Goal: Task Accomplishment & Management: Manage account settings

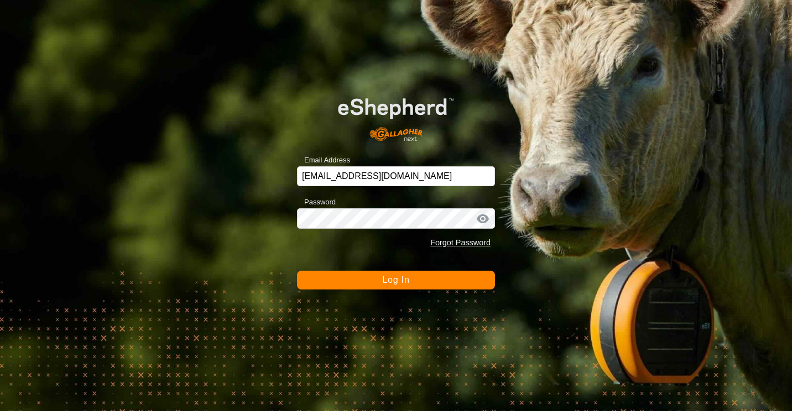
click at [312, 285] on button "Log In" at bounding box center [396, 280] width 198 height 19
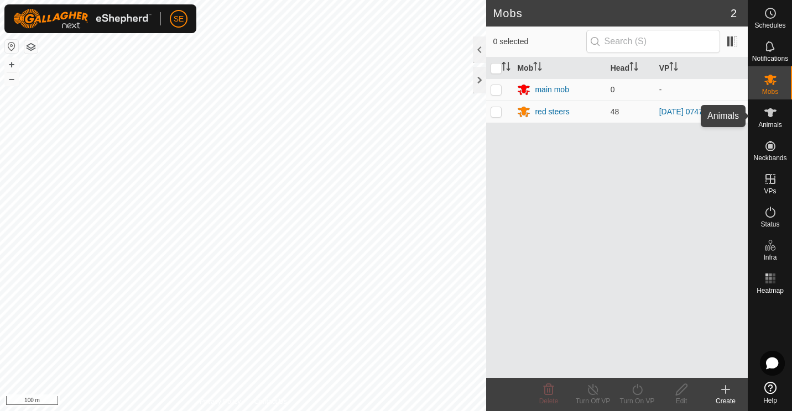
click at [769, 118] on icon at bounding box center [769, 112] width 13 height 13
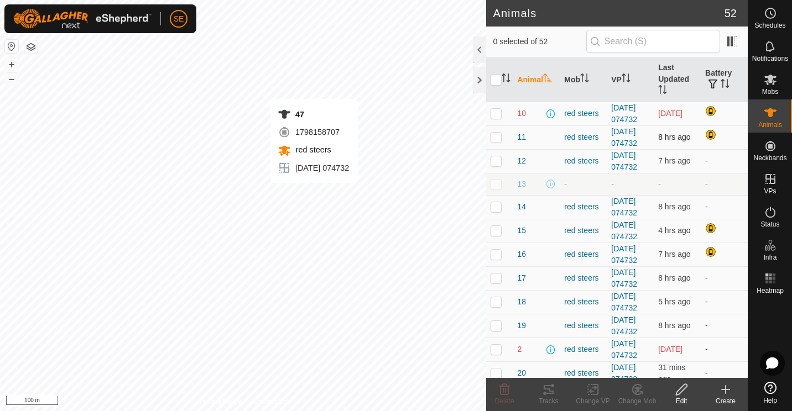
checkbox input "true"
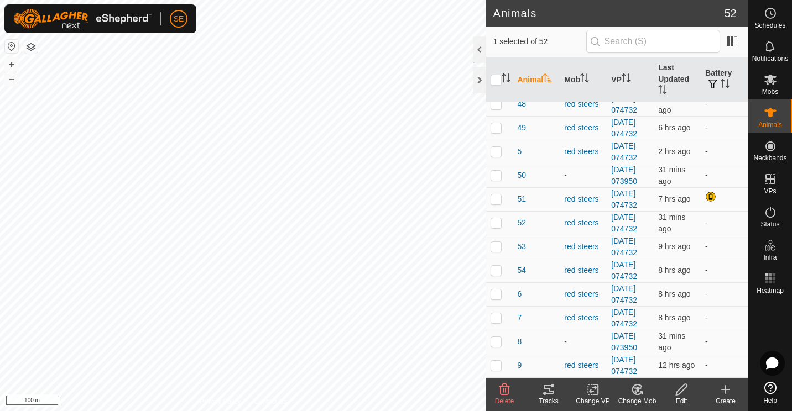
scroll to position [1279, 0]
click at [711, 81] on button "button" at bounding box center [712, 84] width 15 height 11
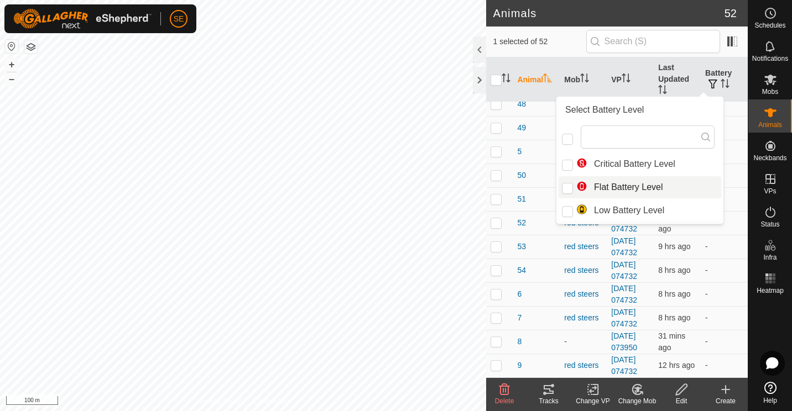
click at [718, 92] on td "-" at bounding box center [723, 81] width 47 height 24
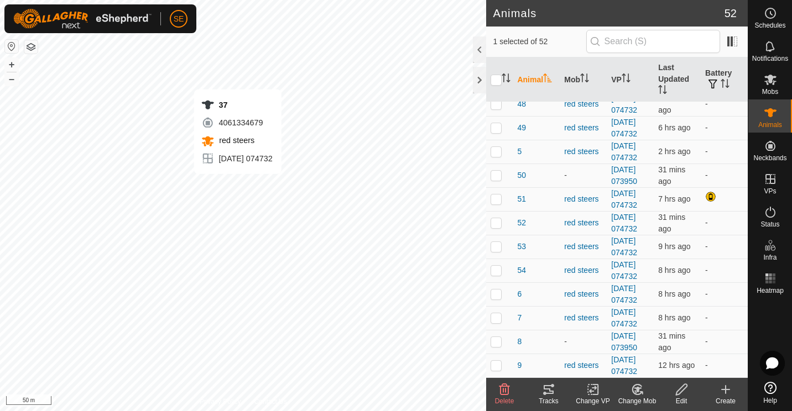
checkbox input "true"
checkbox input "false"
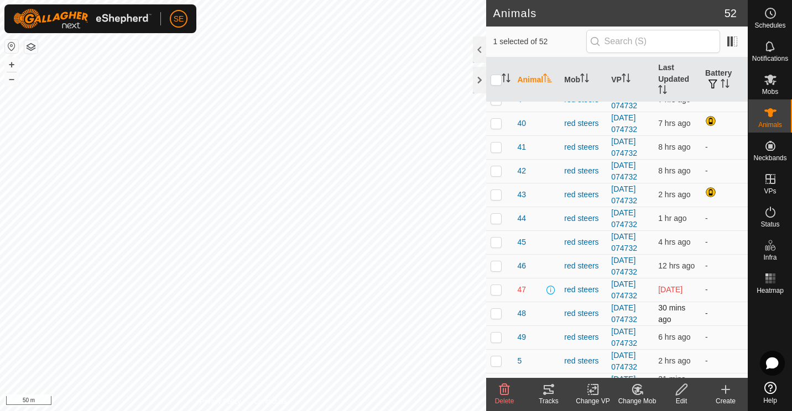
scroll to position [748, 0]
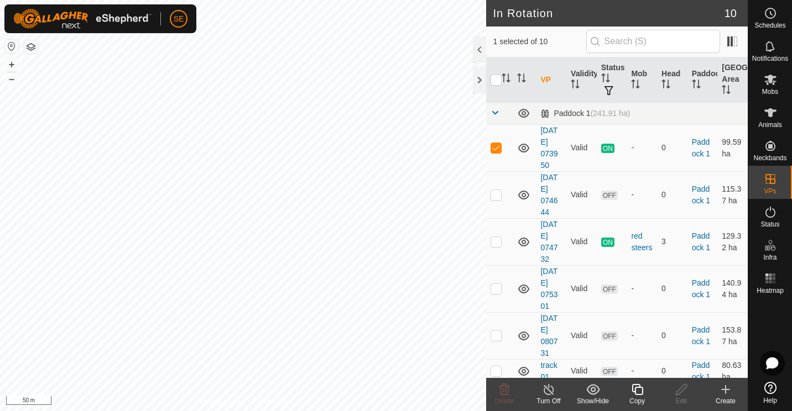
checkbox input "false"
checkbox input "true"
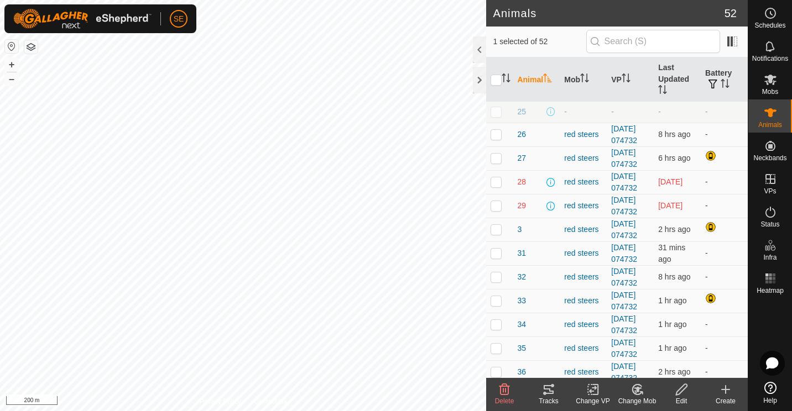
scroll to position [379, 0]
checkbox input "false"
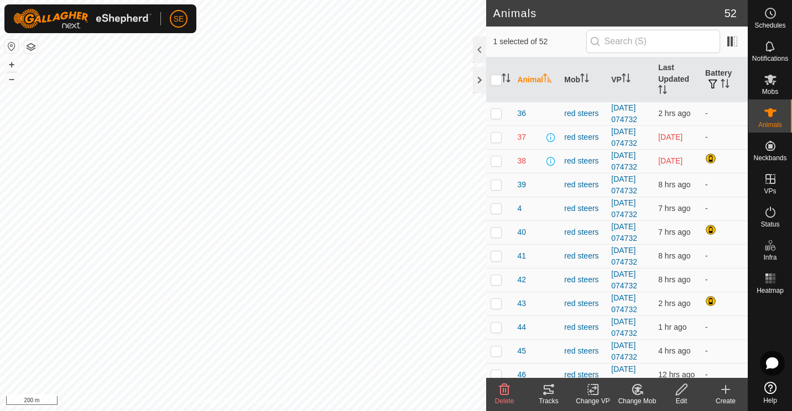
scroll to position [639, 0]
checkbox input "false"
checkbox input "true"
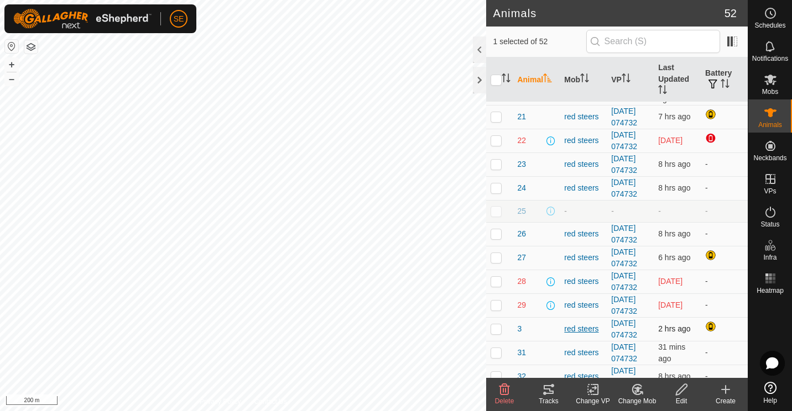
scroll to position [0, 0]
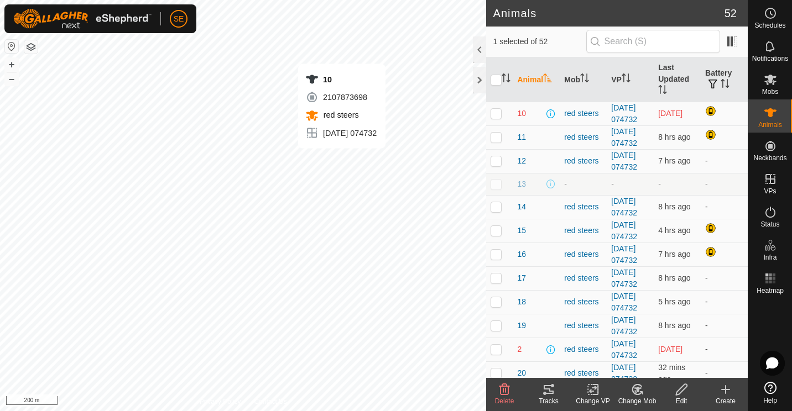
checkbox input "true"
checkbox input "false"
click at [678, 395] on icon at bounding box center [681, 389] width 14 height 13
click at [478, 80] on div at bounding box center [479, 80] width 13 height 27
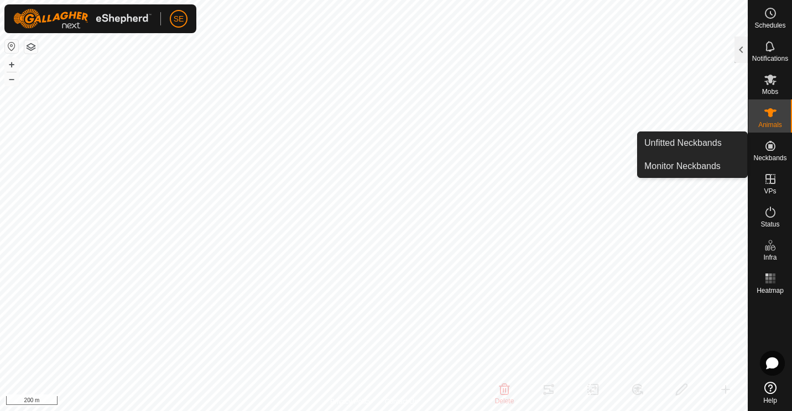
click at [775, 146] on icon at bounding box center [769, 145] width 13 height 13
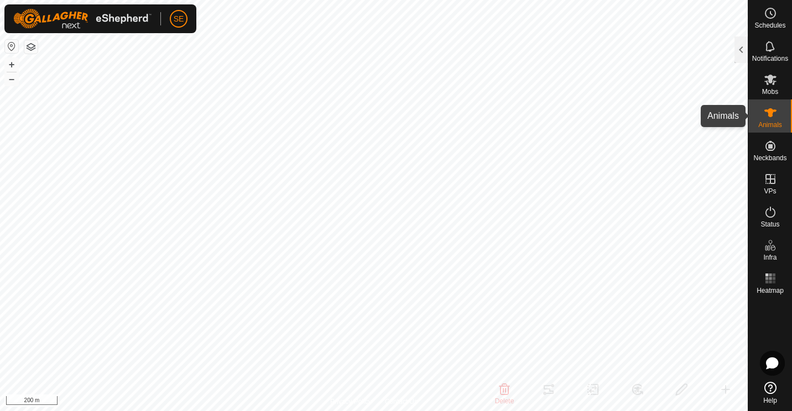
click at [770, 122] on span "Animals" at bounding box center [770, 125] width 24 height 7
click at [742, 55] on div at bounding box center [740, 49] width 13 height 27
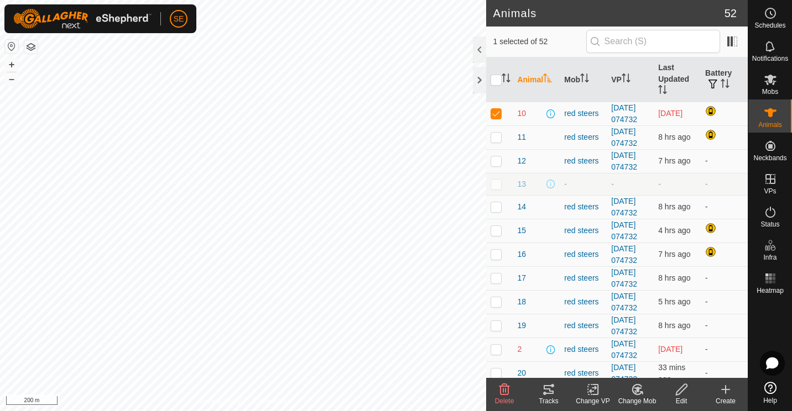
click at [497, 118] on p-checkbox at bounding box center [495, 113] width 11 height 9
checkbox input "false"
click at [626, 118] on td "[DATE] 074732" at bounding box center [629, 114] width 47 height 24
click at [478, 79] on div at bounding box center [479, 80] width 13 height 27
